Goal: Information Seeking & Learning: Learn about a topic

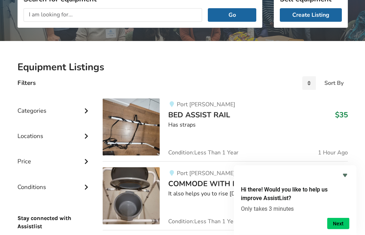
click at [87, 136] on icon at bounding box center [86, 135] width 7 height 6
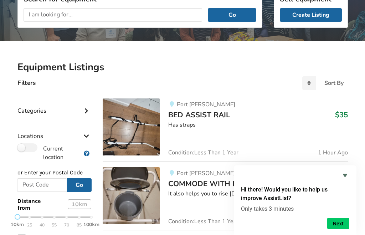
scroll to position [106, 0]
click at [51, 182] on input "text" at bounding box center [42, 185] width 50 height 14
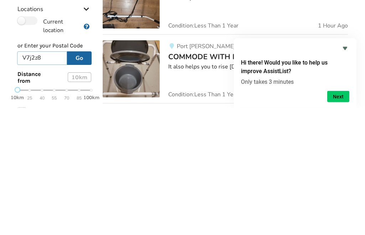
type input "V7j2z8"
click at [87, 178] on button "Go" at bounding box center [79, 185] width 25 height 14
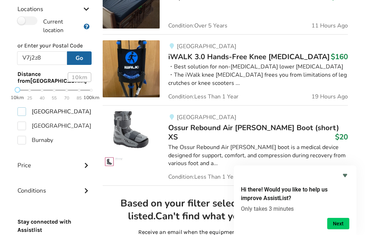
click at [25, 114] on label "North Vancouver" at bounding box center [54, 111] width 74 height 9
checkbox input "true"
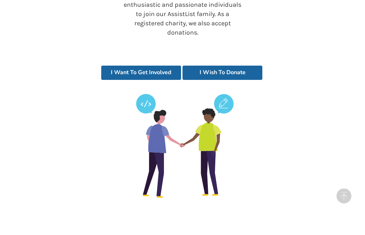
scroll to position [1663, 0]
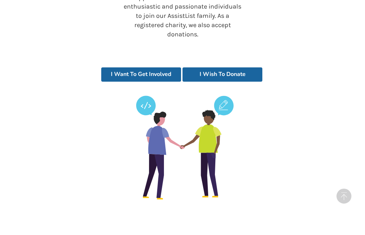
click at [251, 67] on link "I Wish To Donate" at bounding box center [222, 74] width 80 height 14
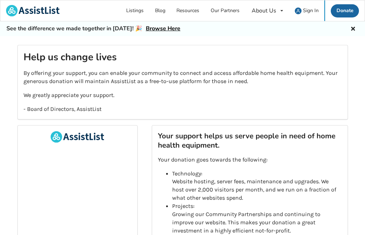
click at [319, 45] on div "Help us change lives By offering your support, you can enable your community to…" at bounding box center [182, 82] width 330 height 74
click at [166, 8] on link "Blog" at bounding box center [160, 10] width 22 height 21
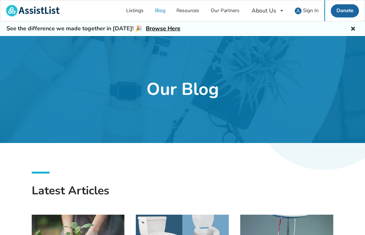
click at [195, 11] on link "Resources" at bounding box center [188, 10] width 34 height 21
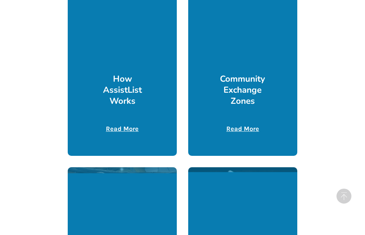
scroll to position [224, 0]
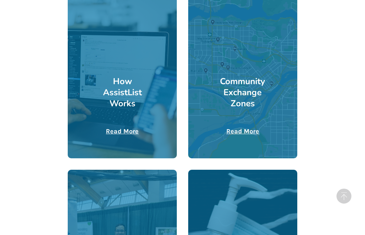
click at [252, 132] on u "Read More" at bounding box center [242, 131] width 33 height 8
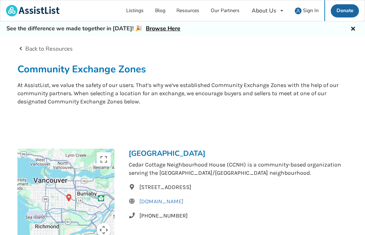
scroll to position [3, 0]
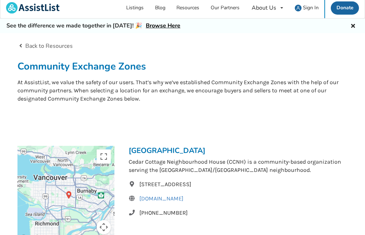
click at [106, 156] on button "Toggle fullscreen view" at bounding box center [103, 156] width 14 height 14
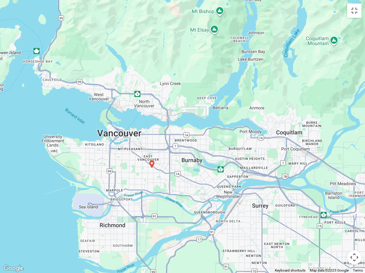
click at [356, 234] on button "Map camera controls" at bounding box center [354, 258] width 14 height 14
click at [360, 234] on button "Map camera controls" at bounding box center [354, 258] width 14 height 14
click at [359, 234] on button "Map camera controls" at bounding box center [354, 258] width 14 height 14
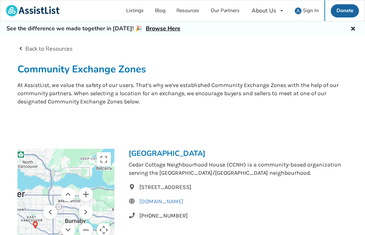
click at [34, 48] on link "Back to Resources" at bounding box center [45, 49] width 56 height 8
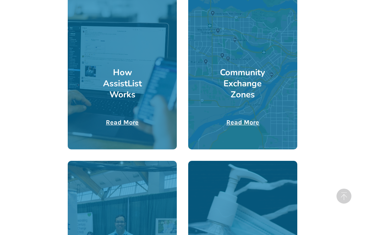
scroll to position [217, 0]
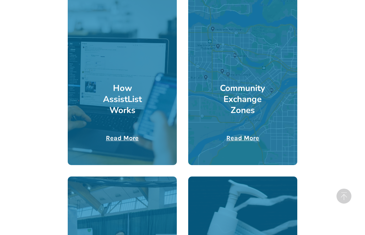
click at [129, 144] on div at bounding box center [122, 76] width 109 height 178
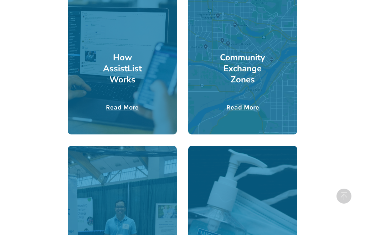
scroll to position [248, 0]
